Goal: Information Seeking & Learning: Learn about a topic

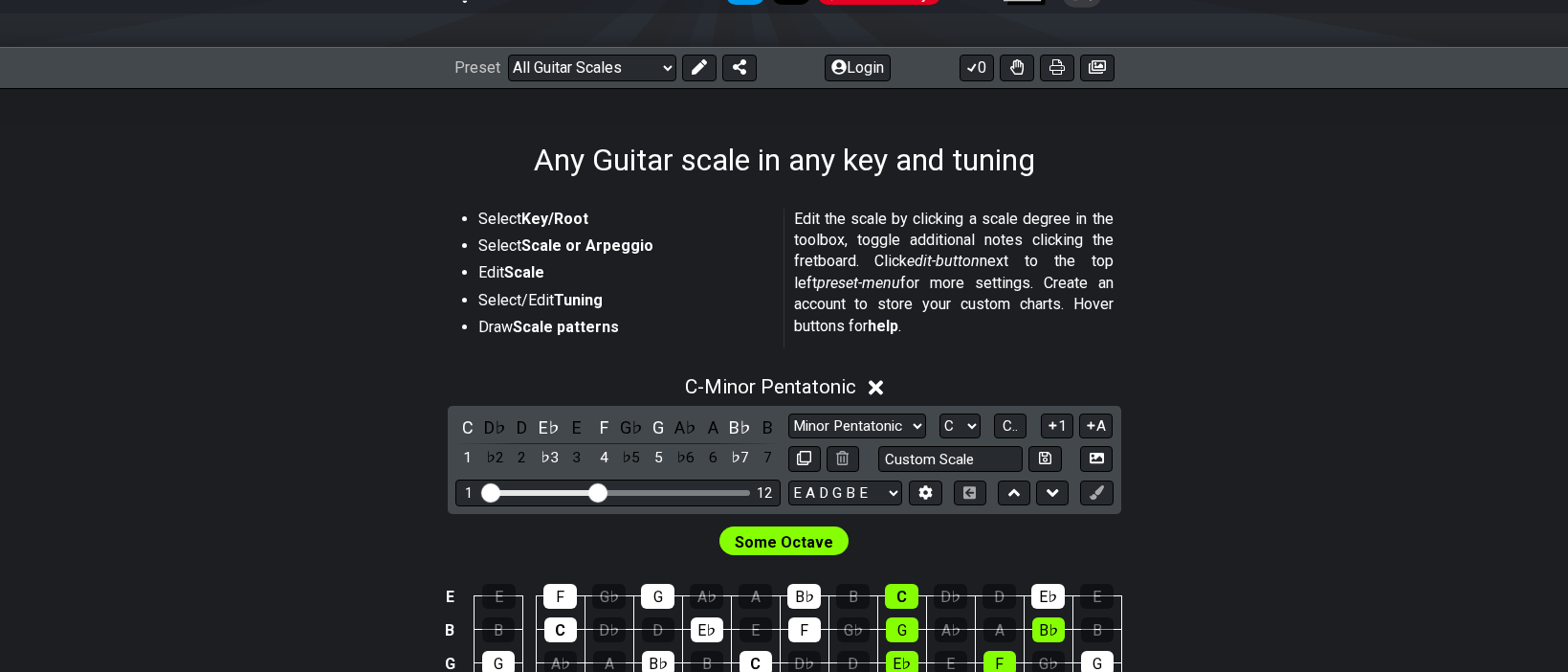
scroll to position [382, 0]
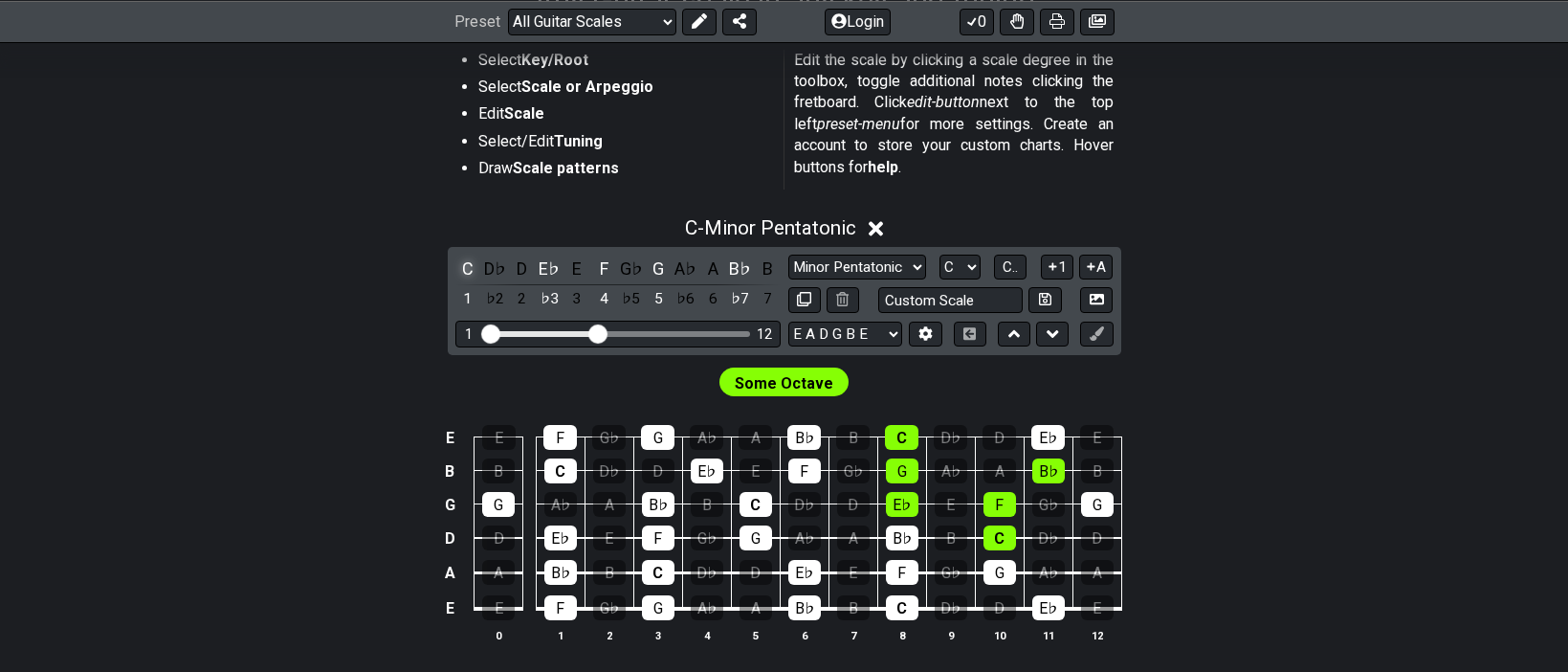
click at [470, 264] on div "C" at bounding box center [468, 268] width 25 height 26
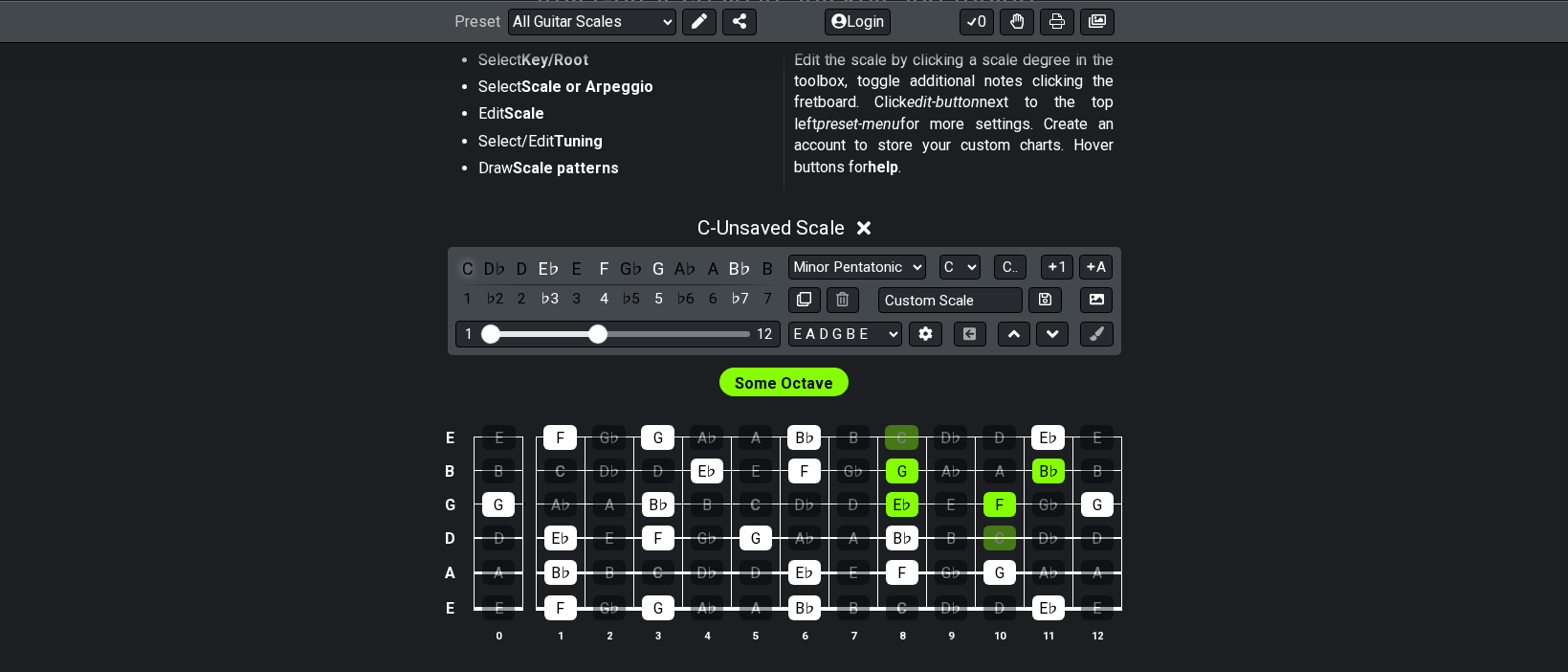
click at [472, 260] on div "C" at bounding box center [468, 268] width 25 height 26
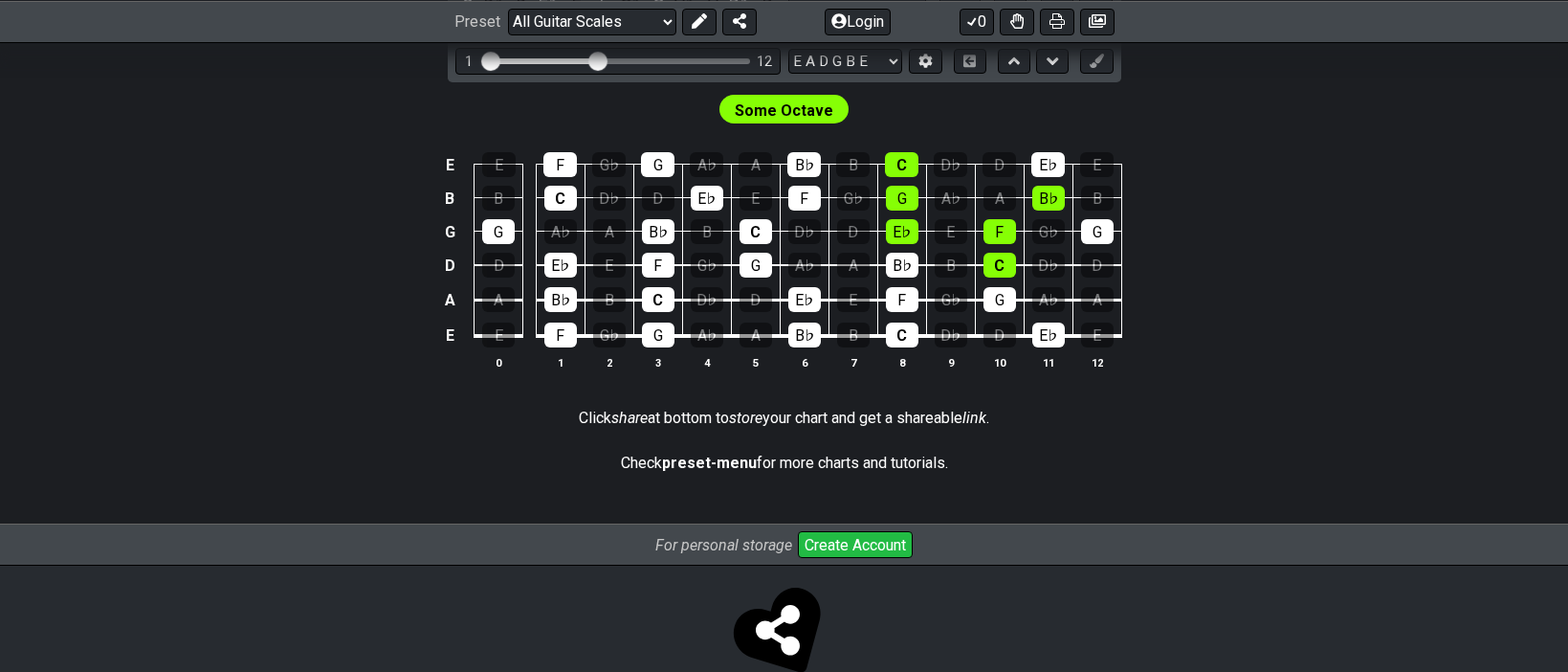
scroll to position [670, 0]
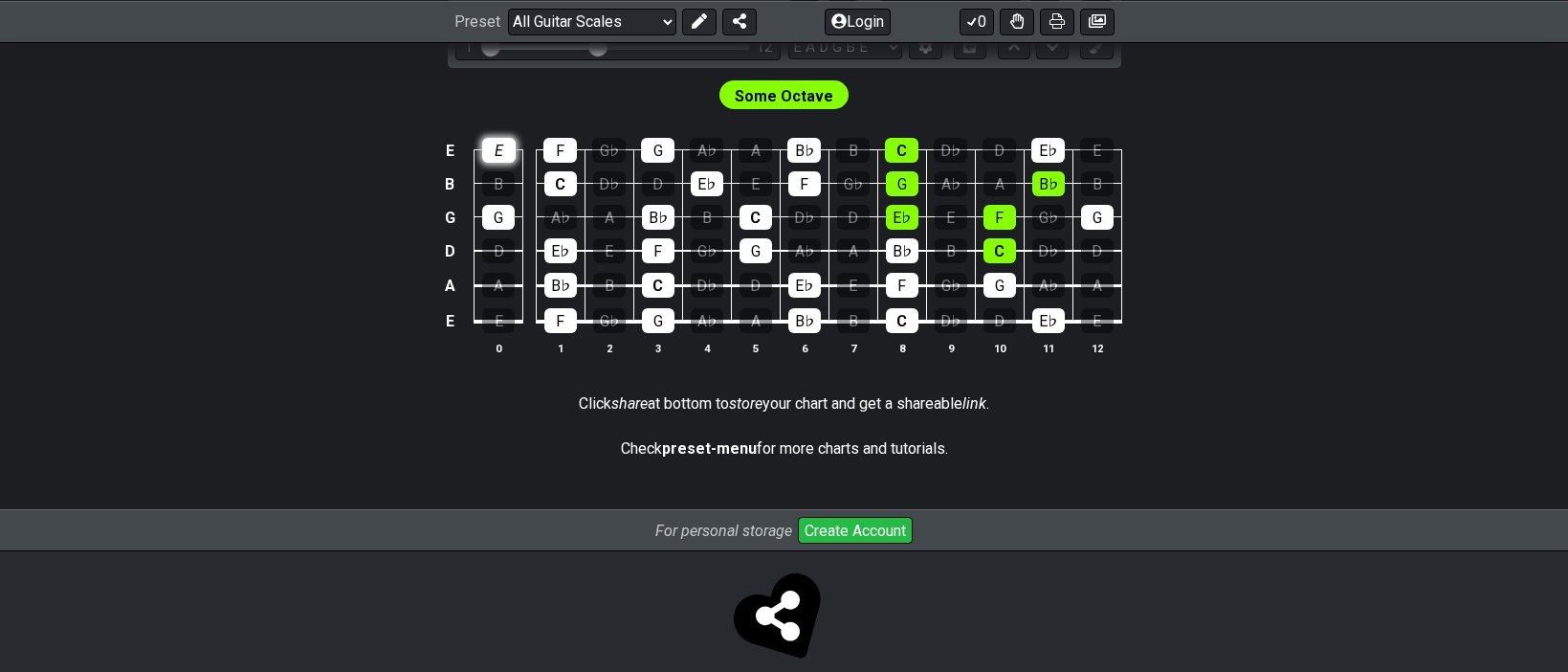
click at [507, 145] on div "E" at bounding box center [499, 150] width 34 height 25
click at [501, 146] on div "E" at bounding box center [499, 150] width 34 height 25
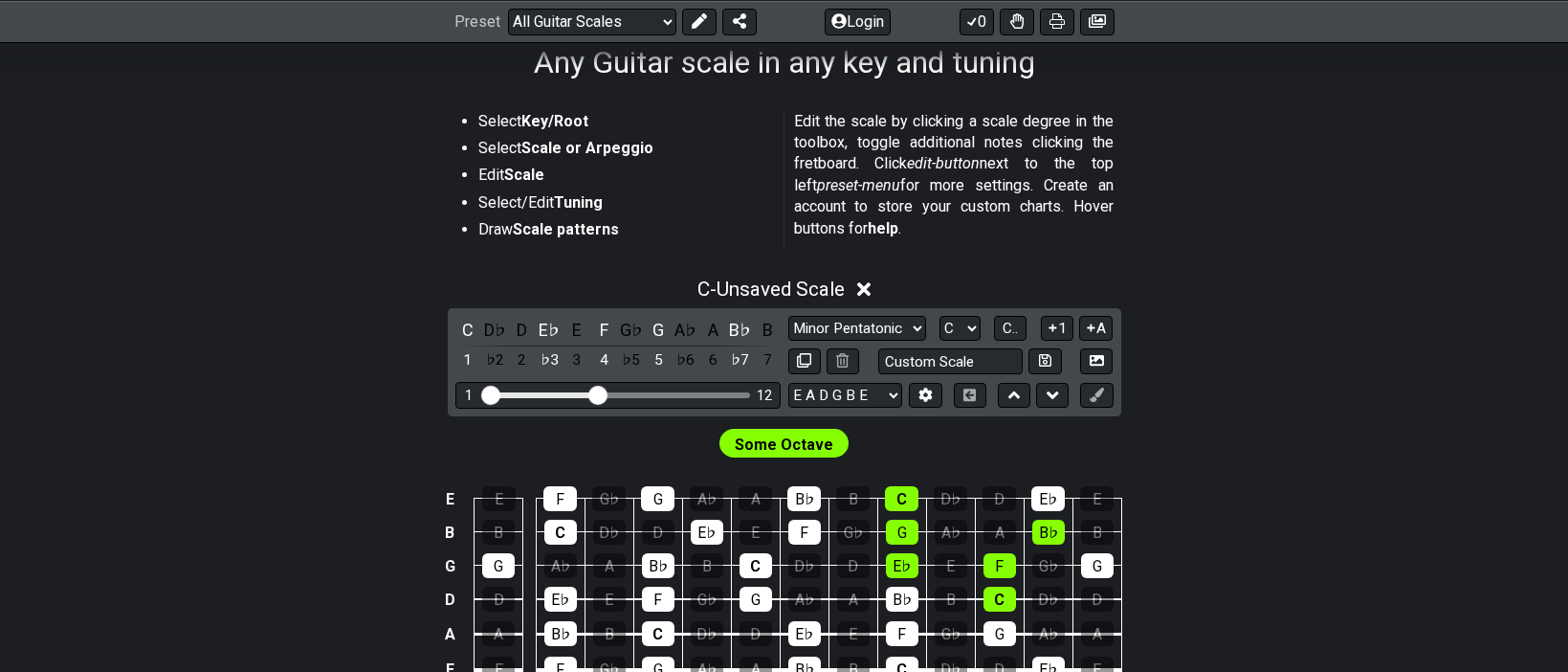
scroll to position [287, 0]
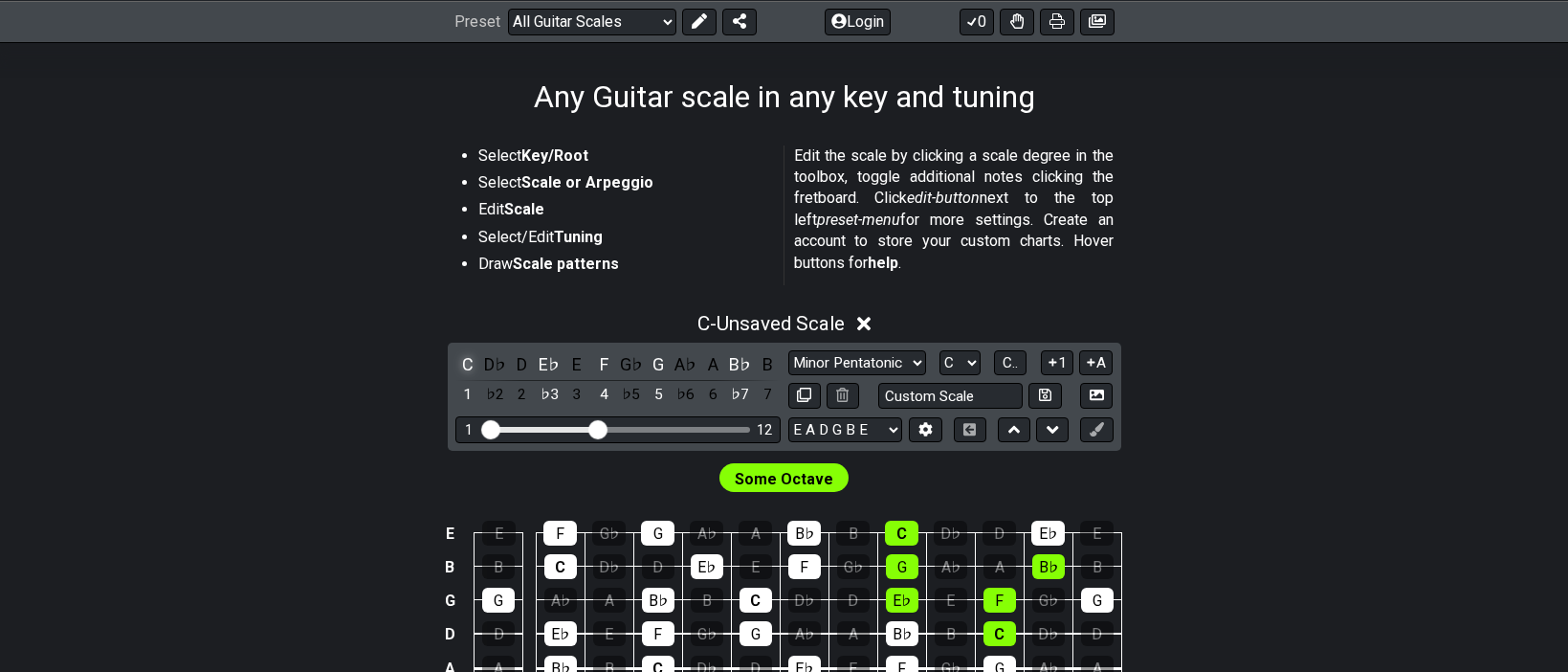
click at [474, 363] on div "C" at bounding box center [468, 364] width 25 height 26
click at [515, 366] on div "D" at bounding box center [523, 364] width 25 height 26
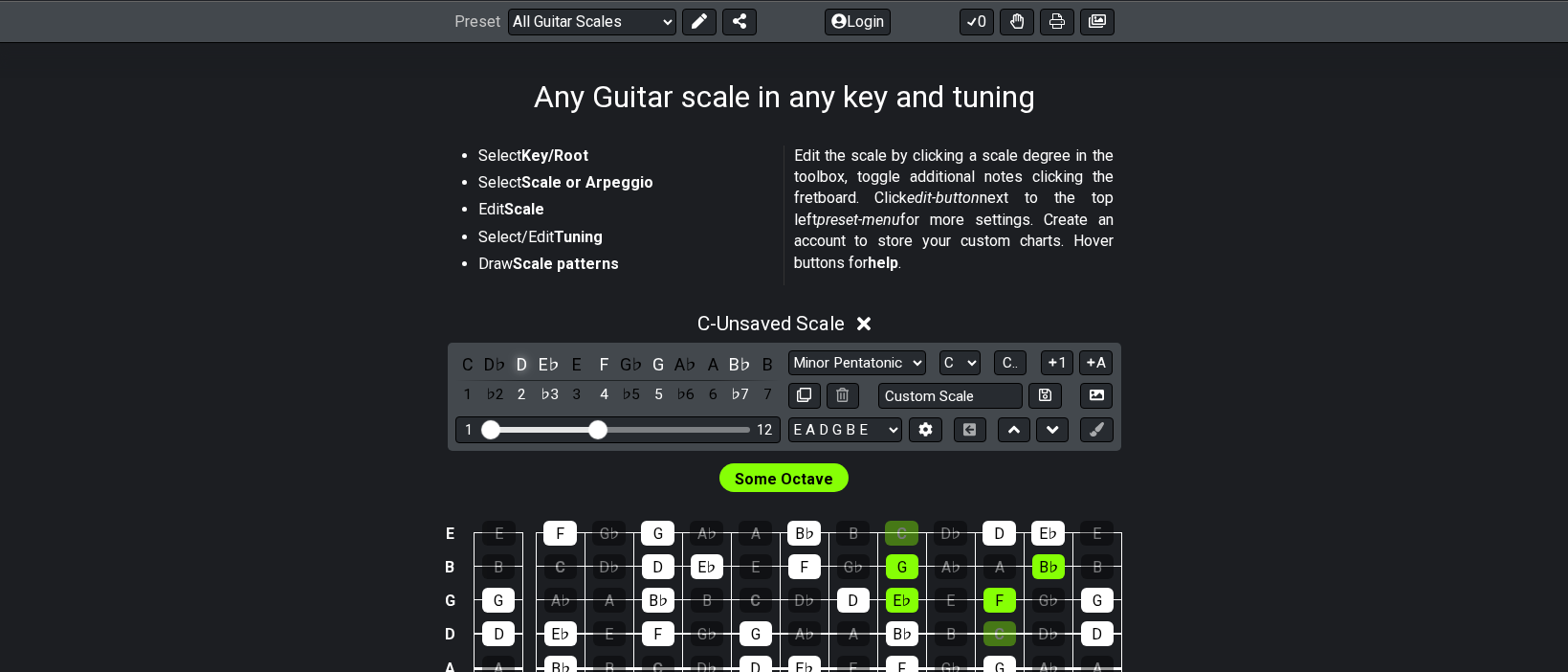
click at [516, 368] on div "D" at bounding box center [523, 364] width 25 height 26
click at [652, 366] on div "G" at bounding box center [658, 364] width 25 height 26
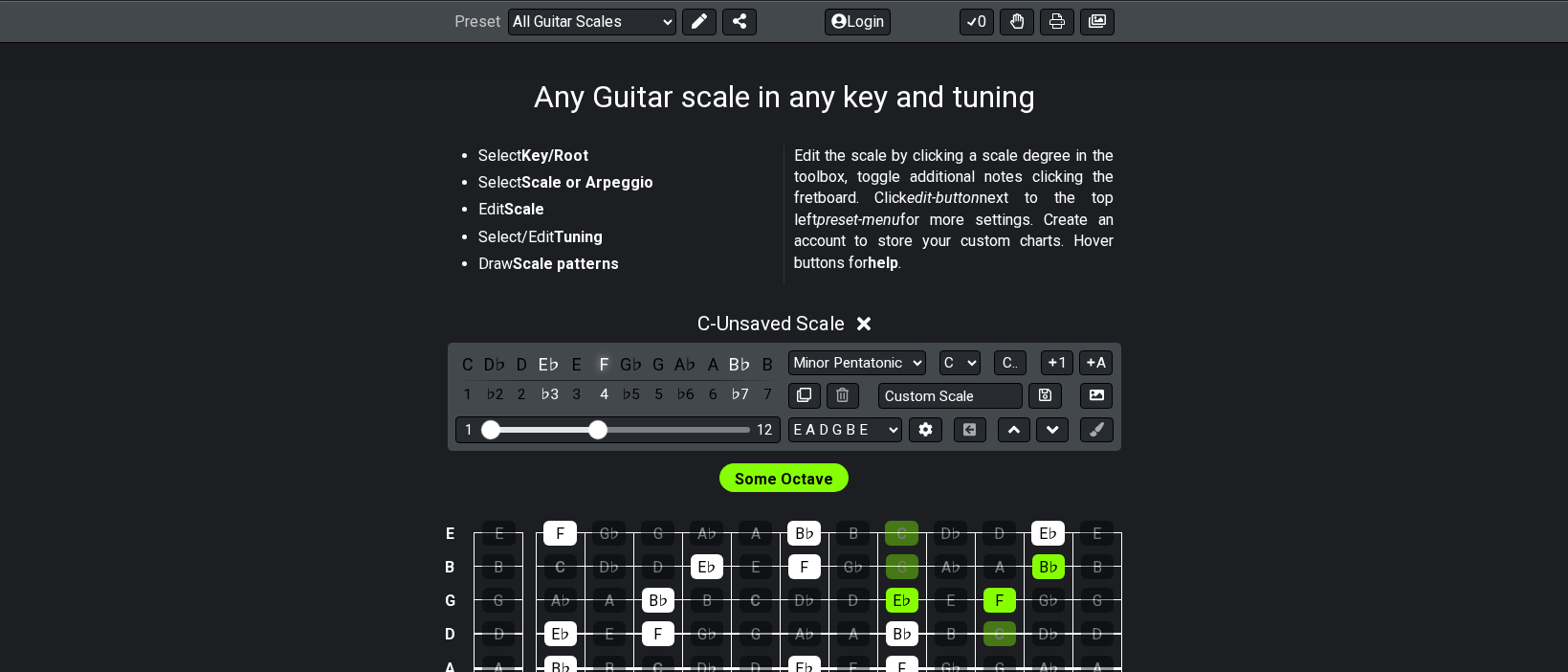
click at [603, 364] on div "F" at bounding box center [604, 364] width 25 height 26
click at [551, 362] on div "E♭" at bounding box center [549, 364] width 25 height 26
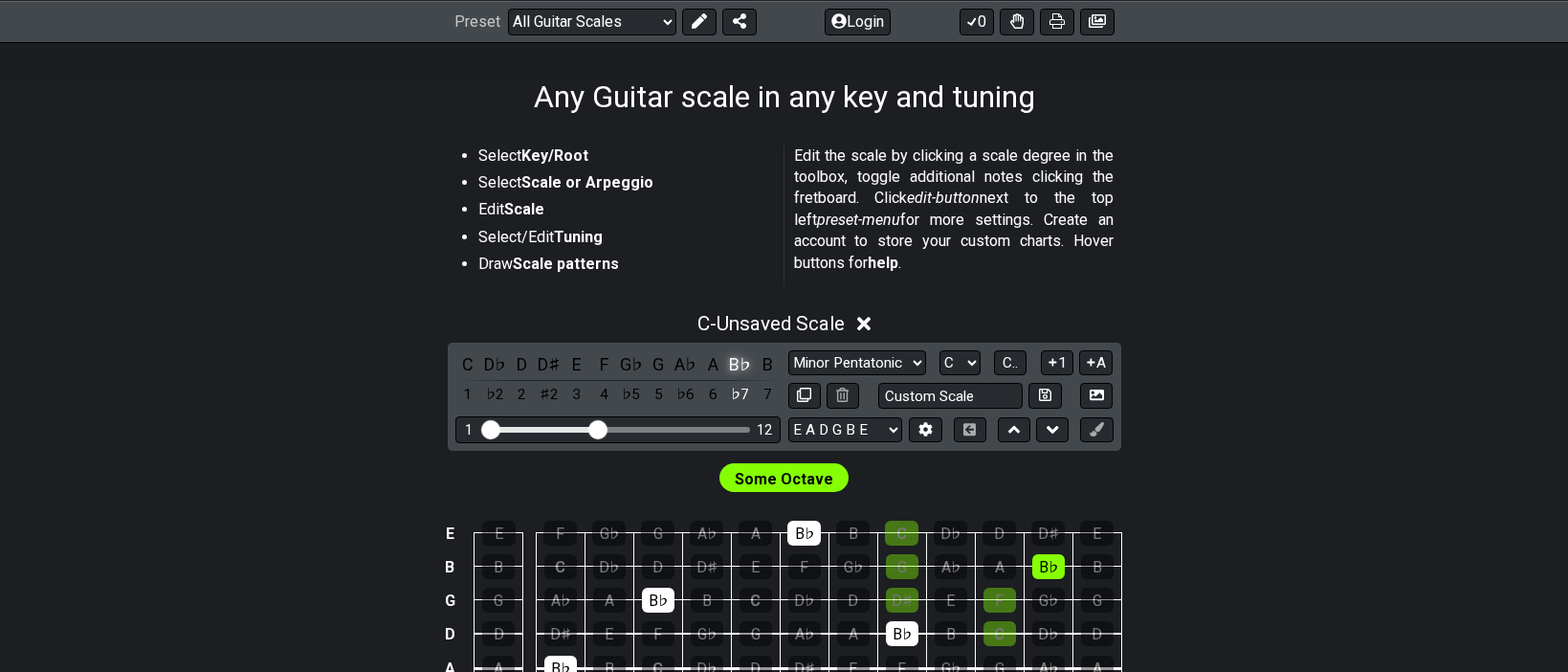
click at [745, 365] on div "B♭" at bounding box center [740, 364] width 25 height 26
click at [657, 363] on div "G" at bounding box center [658, 364] width 25 height 26
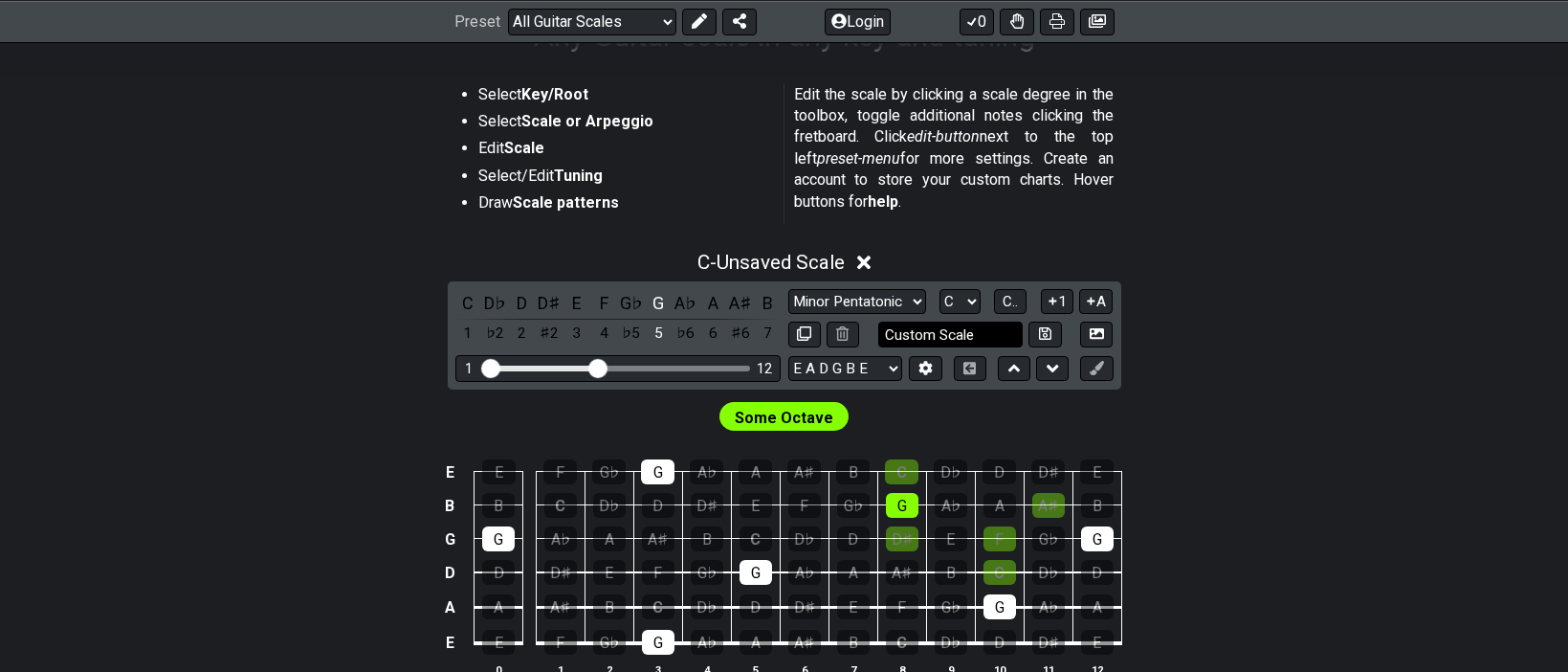
scroll to position [382, 0]
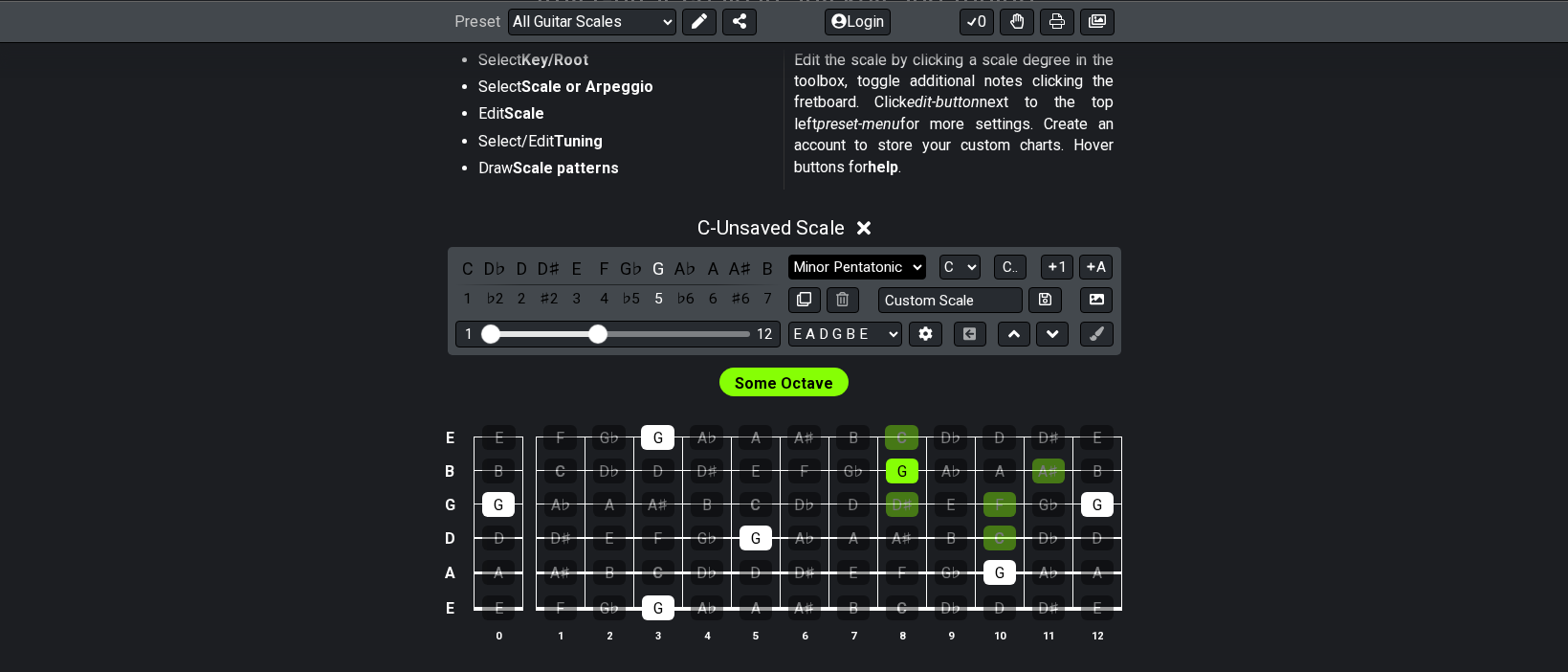
click at [912, 267] on select "Minor Pentatonic Root Minor Pentatonic Major Pentatonic Minor Blues Major Blues…" at bounding box center [857, 267] width 138 height 26
click at [814, 376] on span "Some Octave" at bounding box center [784, 383] width 98 height 28
click at [814, 382] on span "Some Octave" at bounding box center [784, 383] width 98 height 28
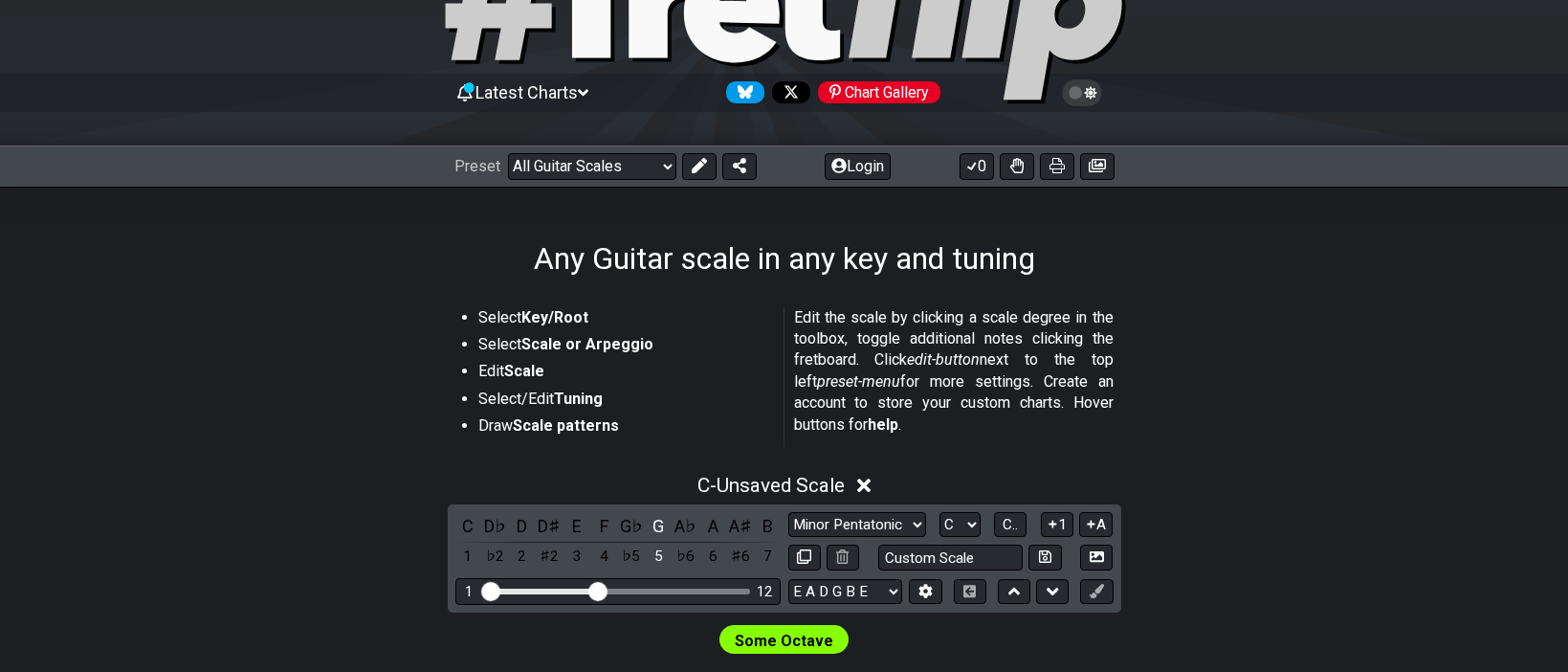
scroll to position [0, 0]
